Goal: Transaction & Acquisition: Subscribe to service/newsletter

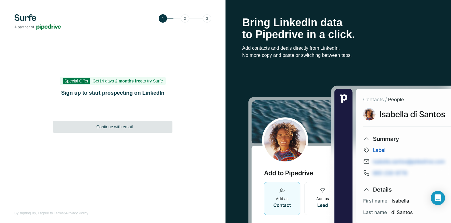
click at [133, 128] on div "Continue with email" at bounding box center [112, 127] width 119 height 12
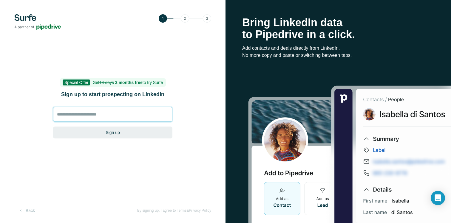
click at [118, 121] on input at bounding box center [112, 114] width 119 height 15
type input "**********"
click at [141, 129] on button "Sign up" at bounding box center [112, 133] width 119 height 12
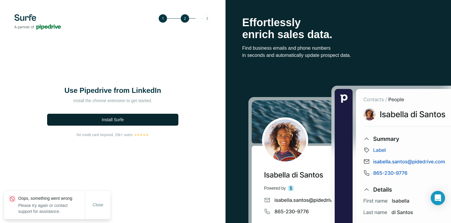
click at [144, 117] on button "Install Surfe" at bounding box center [112, 120] width 131 height 12
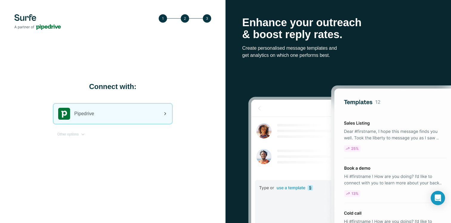
click at [139, 111] on div "Pipedrive" at bounding box center [112, 114] width 119 height 20
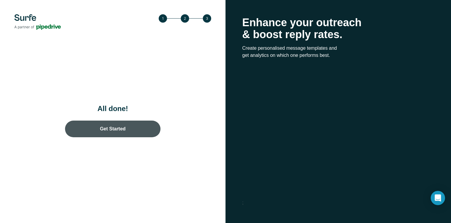
click at [110, 131] on link "Get Started" at bounding box center [112, 129] width 95 height 17
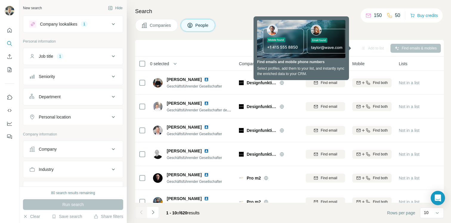
click at [359, 51] on div "Add to list" at bounding box center [372, 48] width 31 height 9
click at [371, 47] on div "Add to list" at bounding box center [372, 48] width 31 height 9
click at [328, 22] on div "Companies People" at bounding box center [289, 25] width 309 height 13
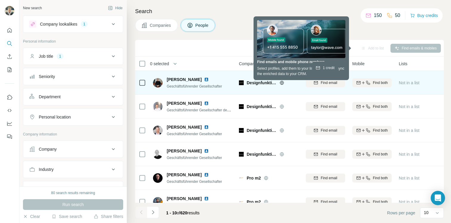
click at [325, 84] on span "Find email" at bounding box center [329, 82] width 16 height 5
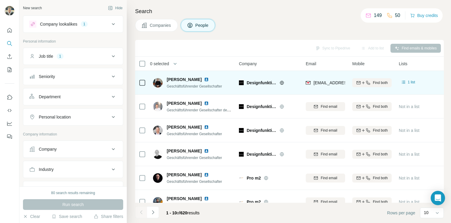
click at [176, 75] on div "[PERSON_NAME] Geschäftsführender Gesellschafter" at bounding box center [192, 83] width 79 height 16
click at [175, 80] on span "[PERSON_NAME]" at bounding box center [184, 80] width 35 height 6
